Goal: Find contact information: Find contact information

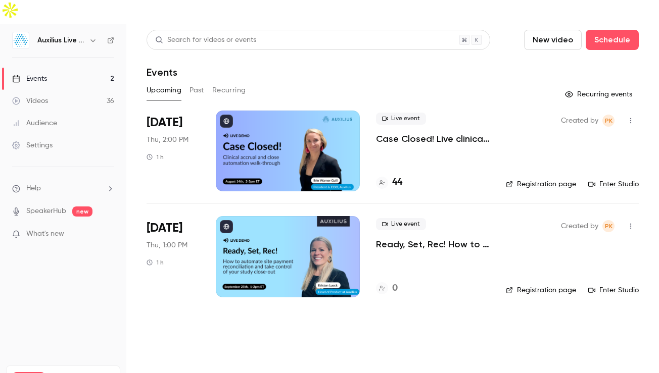
click at [287, 127] on div at bounding box center [288, 151] width 144 height 81
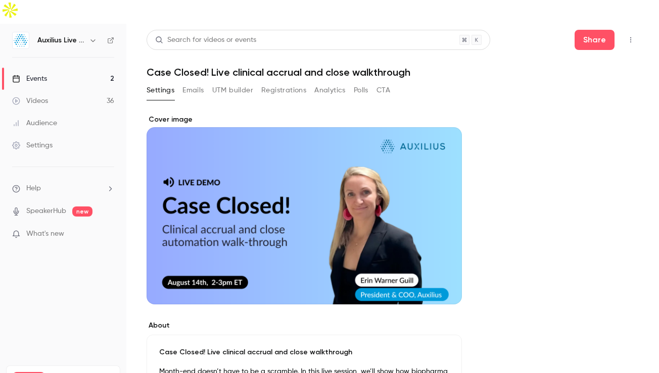
click at [281, 82] on button "Registrations" at bounding box center [283, 90] width 45 height 16
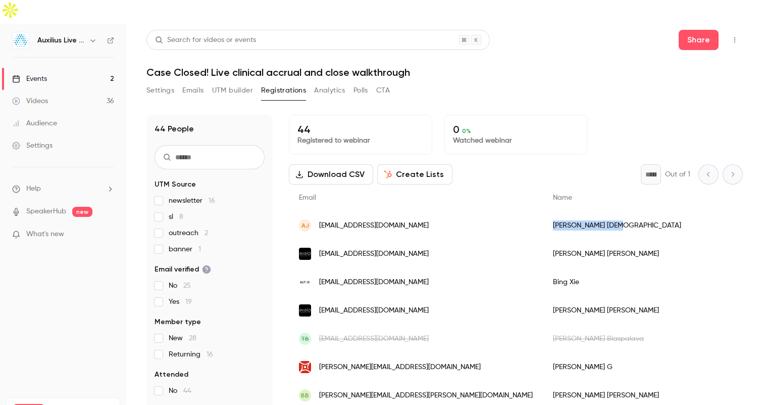
drag, startPoint x: 519, startPoint y: 206, endPoint x: 463, endPoint y: 206, distance: 56.1
click at [543, 211] on div "[PERSON_NAME][DEMOGRAPHIC_DATA]" at bounding box center [642, 225] width 199 height 28
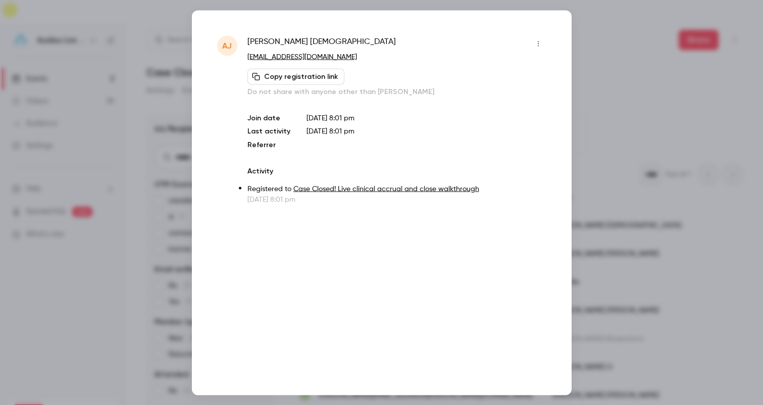
click at [576, 108] on div at bounding box center [381, 202] width 763 height 405
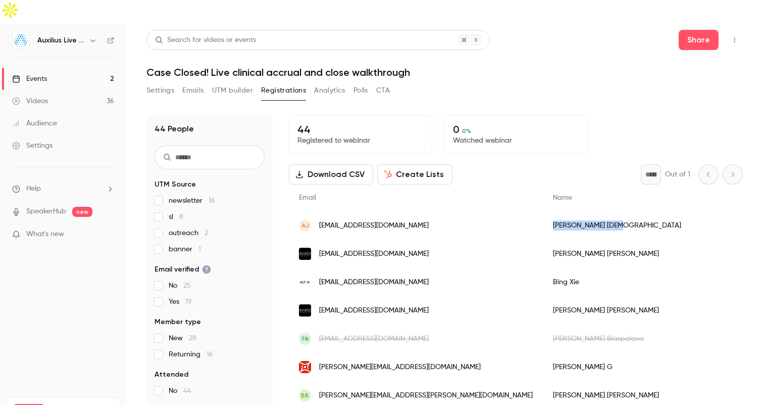
drag, startPoint x: 520, startPoint y: 199, endPoint x: 468, endPoint y: 201, distance: 52.6
click at [543, 211] on div "[PERSON_NAME][DEMOGRAPHIC_DATA]" at bounding box center [642, 225] width 199 height 28
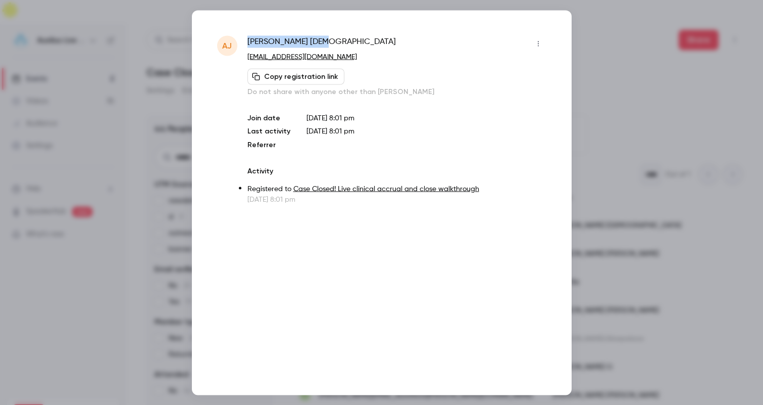
drag, startPoint x: 340, startPoint y: 44, endPoint x: 240, endPoint y: 44, distance: 100.0
click at [240, 44] on div "[PERSON_NAME] [PERSON_NAME] [EMAIL_ADDRESS][DOMAIN_NAME] Copy registration link…" at bounding box center [381, 119] width 329 height 169
copy div "[PERSON_NAME][DEMOGRAPHIC_DATA]"
click at [594, 96] on div at bounding box center [381, 202] width 763 height 405
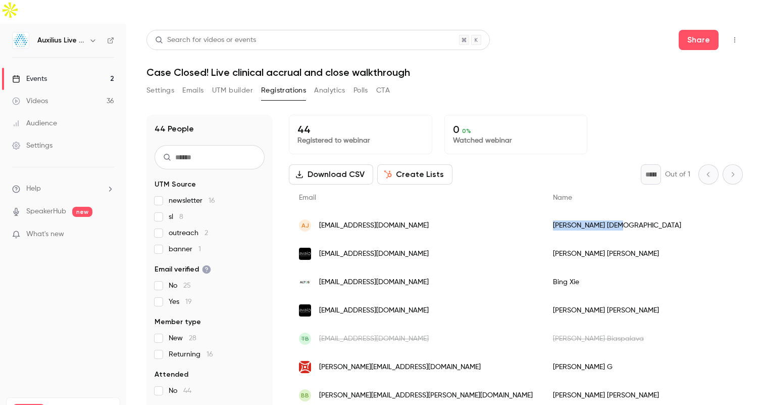
drag, startPoint x: 515, startPoint y: 202, endPoint x: 467, endPoint y: 202, distance: 48.0
click at [543, 211] on div "[PERSON_NAME][DEMOGRAPHIC_DATA]" at bounding box center [642, 225] width 199 height 28
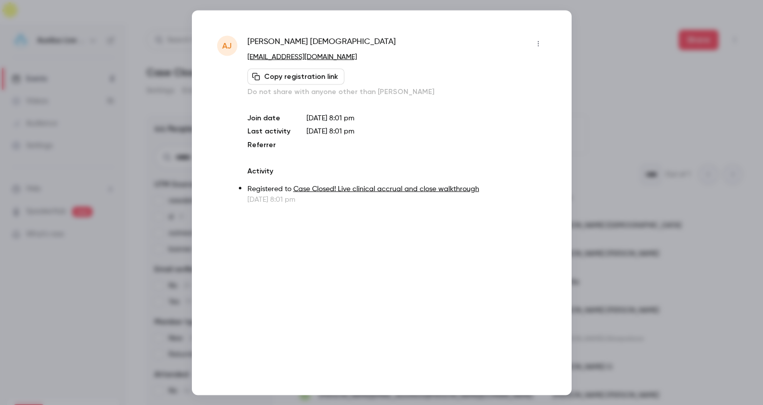
click at [611, 91] on div at bounding box center [381, 202] width 763 height 405
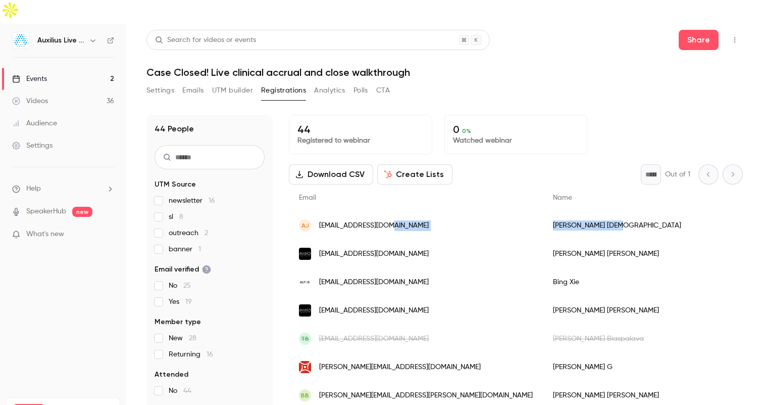
drag, startPoint x: 539, startPoint y: 203, endPoint x: 459, endPoint y: 203, distance: 79.8
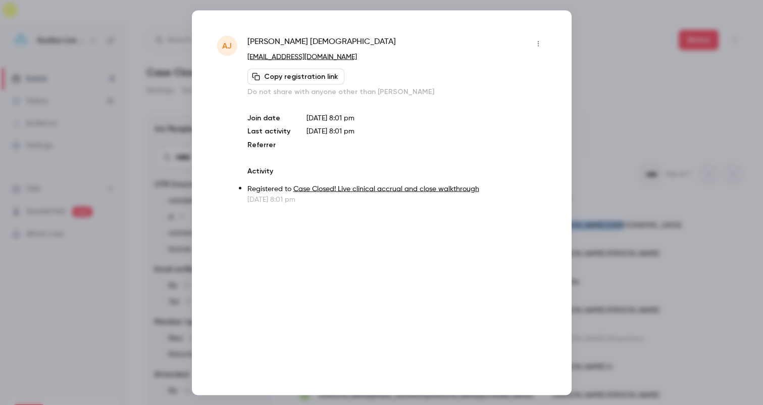
copy div "[PERSON_NAME][DEMOGRAPHIC_DATA]"
click at [601, 66] on div at bounding box center [381, 202] width 763 height 405
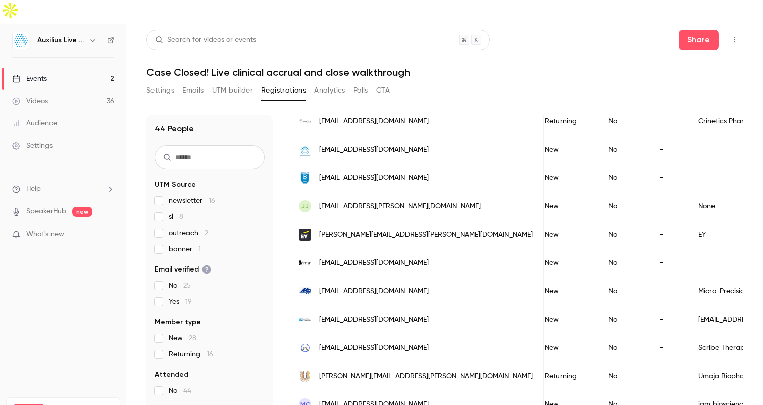
scroll to position [0, 263]
drag, startPoint x: 610, startPoint y: 351, endPoint x: 519, endPoint y: 353, distance: 91.5
click at [658, 362] on div "Umoja Biopharma, Inc." at bounding box center [751, 376] width 130 height 28
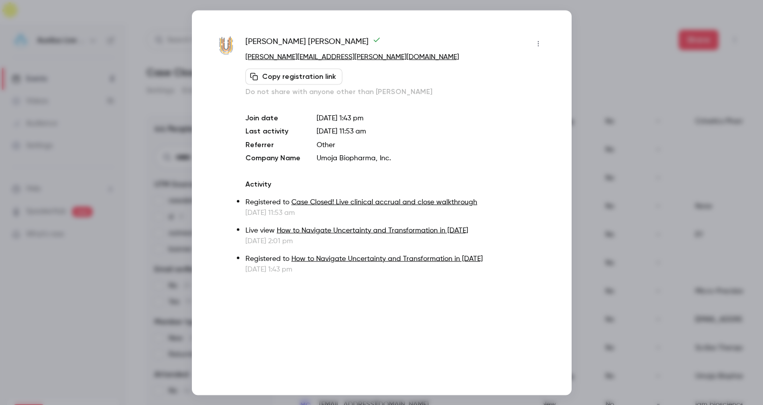
click at [559, 170] on div "Aaron Fox-Collis [EMAIL_ADDRESS][PERSON_NAME][DOMAIN_NAME] Copy registration li…" at bounding box center [382, 202] width 380 height 385
click at [651, 275] on div at bounding box center [381, 202] width 763 height 405
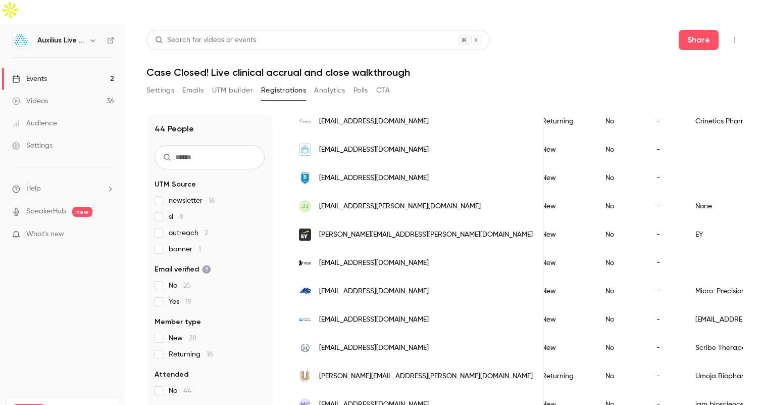
scroll to position [0, 0]
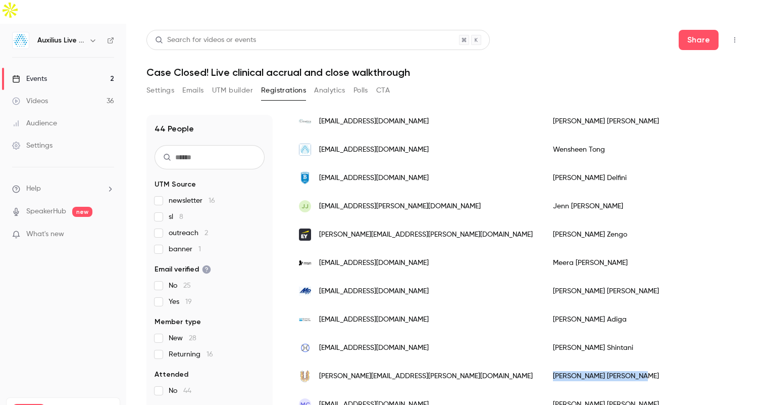
drag, startPoint x: 546, startPoint y: 352, endPoint x: 471, endPoint y: 352, distance: 75.3
click at [543, 362] on div "[PERSON_NAME]" at bounding box center [642, 376] width 199 height 28
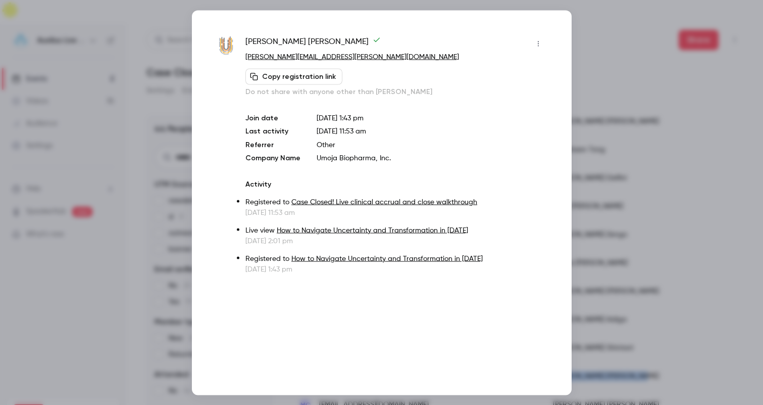
copy div "[PERSON_NAME]"
drag, startPoint x: 293, startPoint y: 39, endPoint x: 235, endPoint y: 39, distance: 57.6
click at [235, 39] on div "Aaron Fox-Collis [EMAIL_ADDRESS][PERSON_NAME][DOMAIN_NAME] Copy registration li…" at bounding box center [381, 154] width 329 height 238
copy div "[PERSON_NAME]"
click at [600, 114] on div at bounding box center [381, 202] width 763 height 405
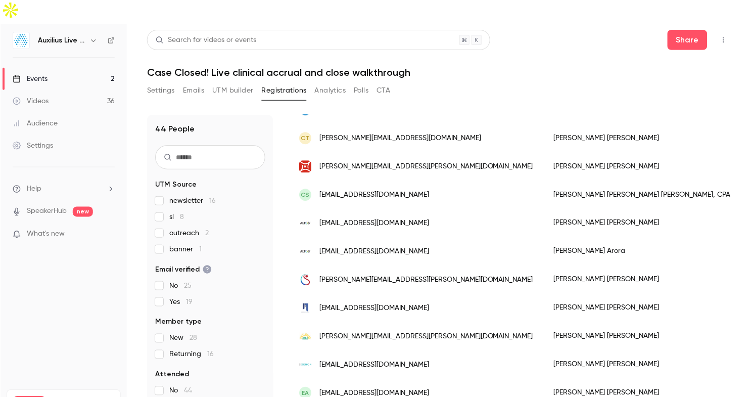
scroll to position [194, 0]
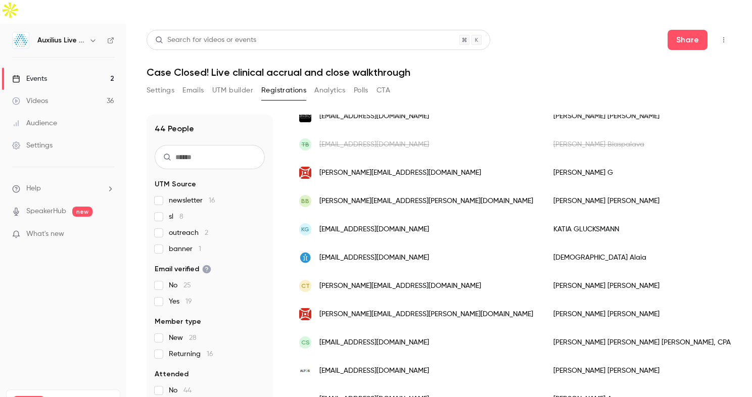
click at [78, 68] on link "Events 2" at bounding box center [63, 79] width 126 height 22
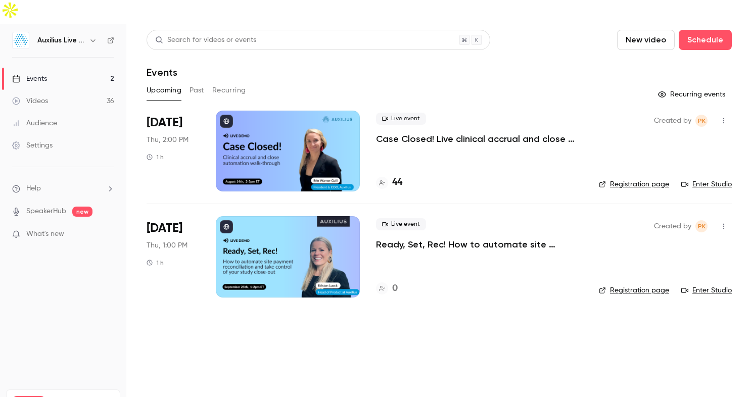
click at [658, 179] on link "Enter Studio" at bounding box center [706, 184] width 51 height 10
click at [85, 68] on link "Events 2" at bounding box center [63, 79] width 126 height 22
